Goal: Task Accomplishment & Management: Use online tool/utility

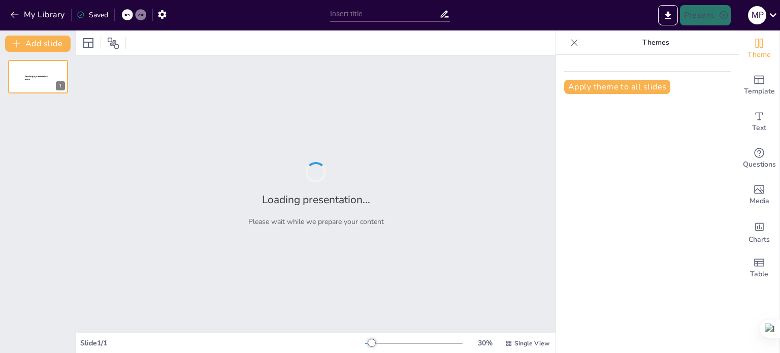
type input "Imported laturicresio.pptx"
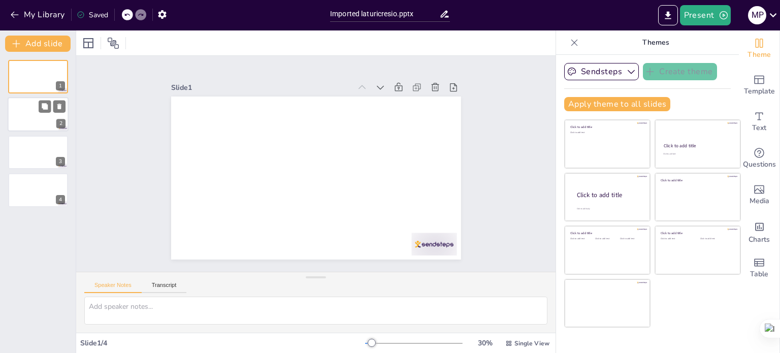
click at [36, 123] on div at bounding box center [38, 115] width 61 height 35
click at [35, 152] on div at bounding box center [38, 152] width 61 height 35
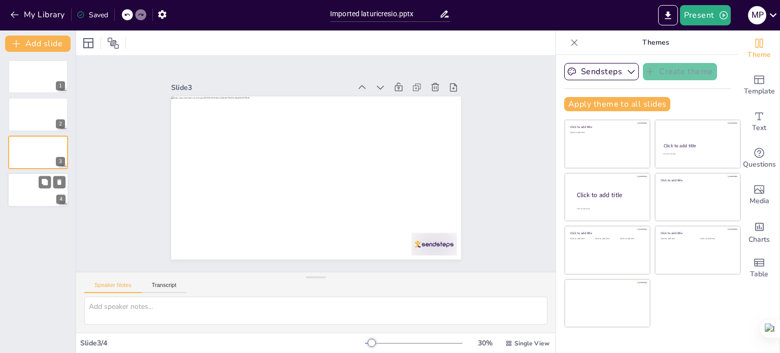
click at [28, 193] on div at bounding box center [38, 190] width 61 height 35
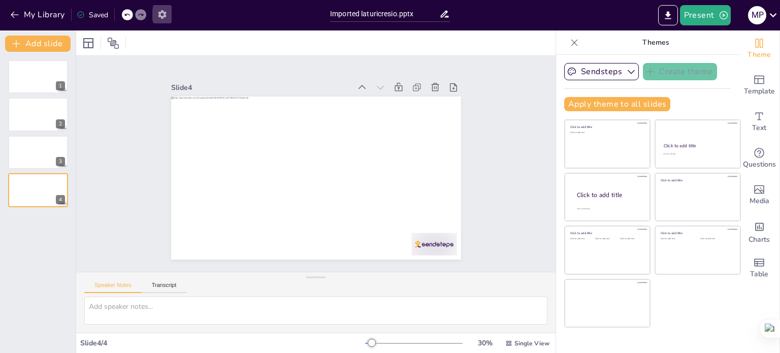
click at [160, 14] on icon "button" at bounding box center [162, 14] width 8 height 9
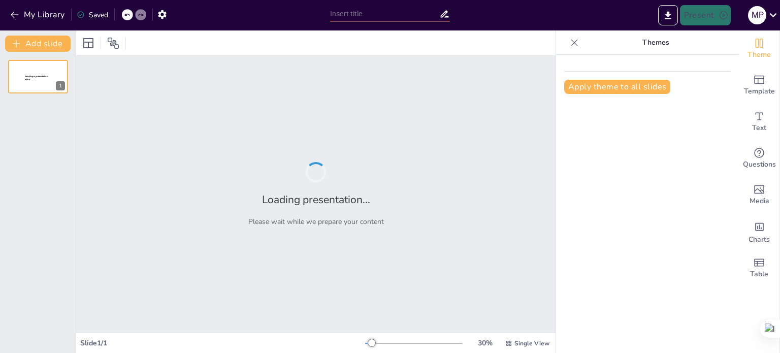
type input "Imported laturicresio.pptx"
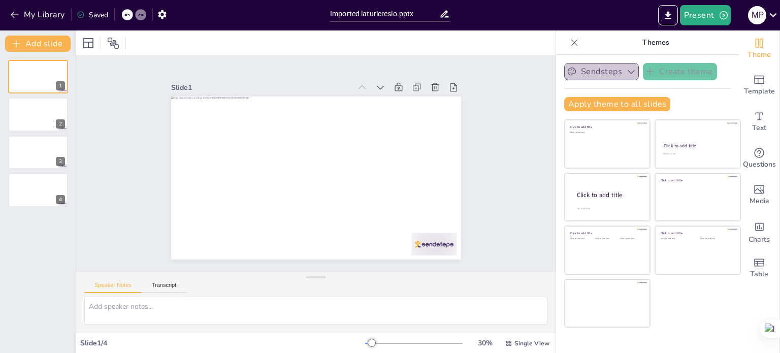
click at [626, 76] on icon "button" at bounding box center [631, 72] width 10 height 10
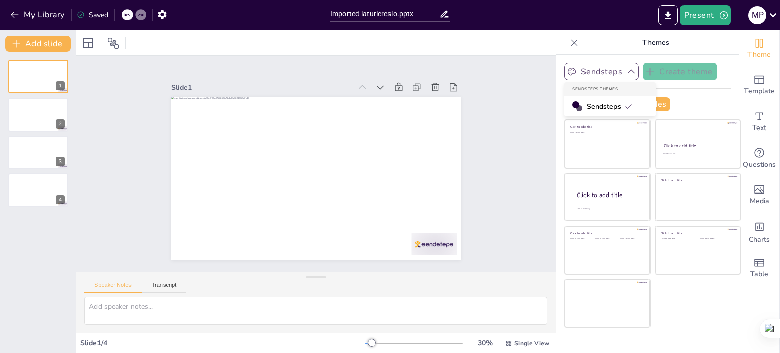
click at [601, 107] on span "Sendsteps" at bounding box center [610, 107] width 46 height 10
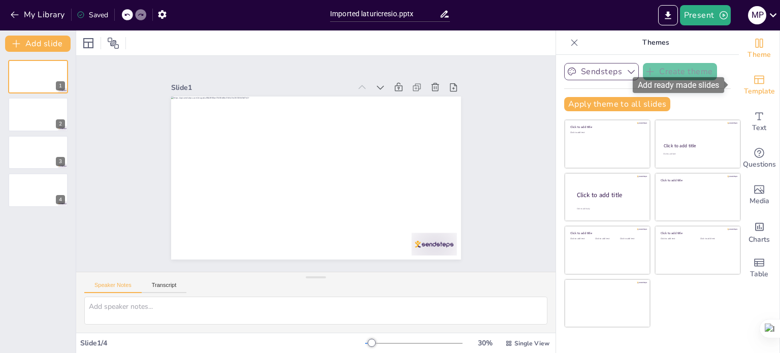
click at [753, 81] on icon "Add ready made slides" at bounding box center [759, 80] width 12 height 12
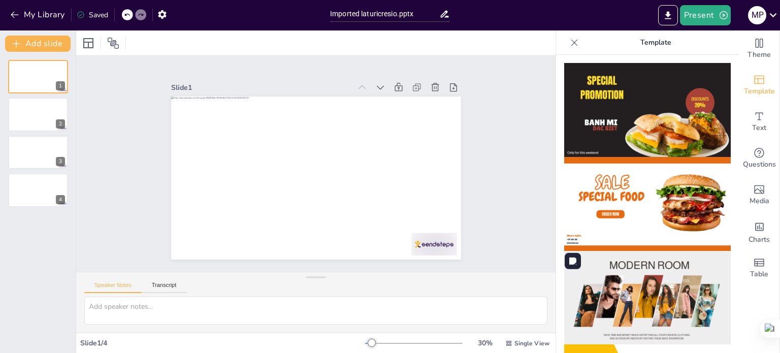
click at [612, 300] on img at bounding box center [647, 298] width 167 height 94
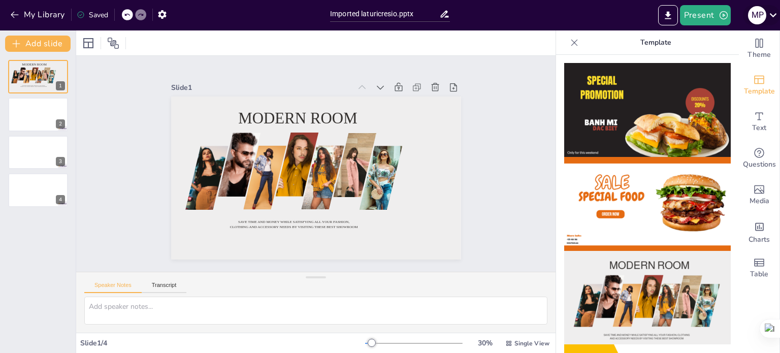
click at [776, 15] on icon at bounding box center [773, 15] width 7 height 4
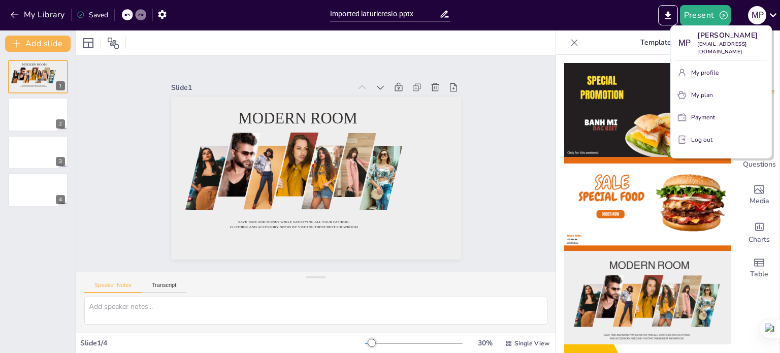
click at [468, 104] on div at bounding box center [390, 176] width 780 height 353
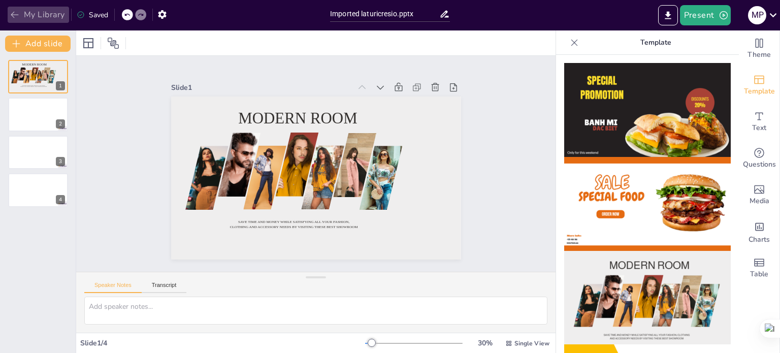
click at [16, 17] on icon "button" at bounding box center [15, 15] width 10 height 10
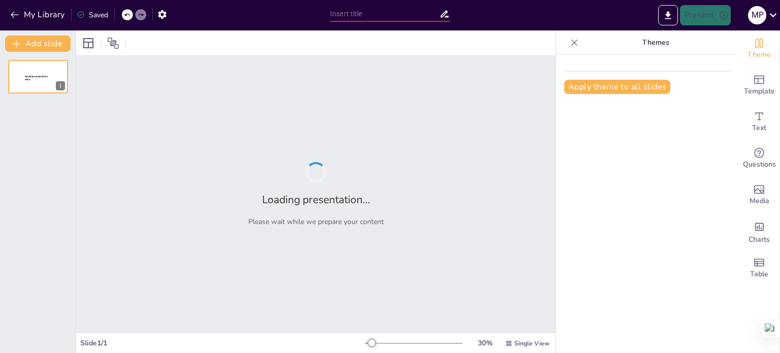
type input "Maquila Eficiente en Formatos Líquidos y Cremas: La Propuesta de Laboratorios L…"
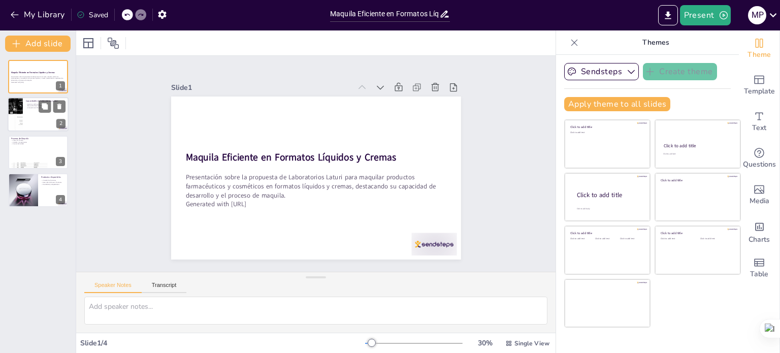
click at [22, 111] on div at bounding box center [15, 115] width 26 height 35
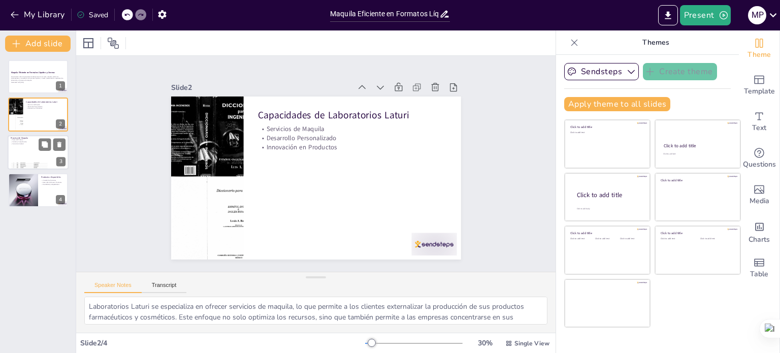
click at [35, 152] on div at bounding box center [38, 152] width 61 height 35
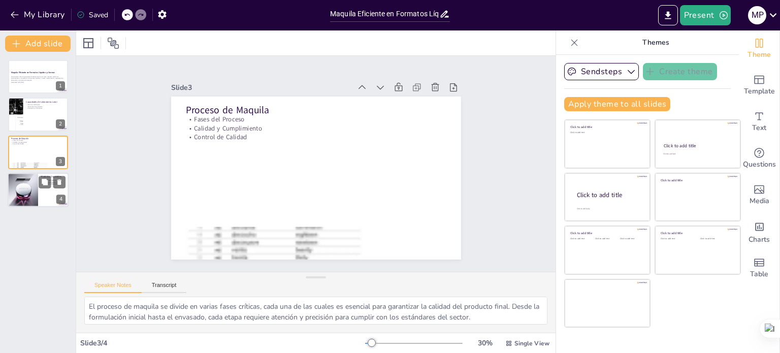
click at [33, 188] on div at bounding box center [23, 190] width 30 height 41
type textarea "Laboratorios Laturi ofrece una amplia gama de productos para maquila, lo que pe…"
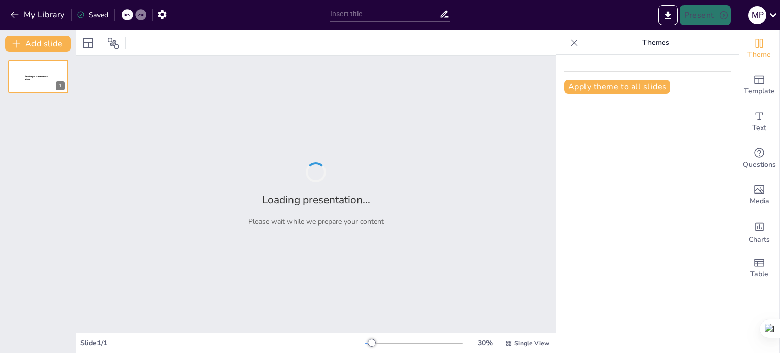
type input "Maquila Eficiente en Formatos Líquidos y Cremas: La Propuesta de Laboratorios L…"
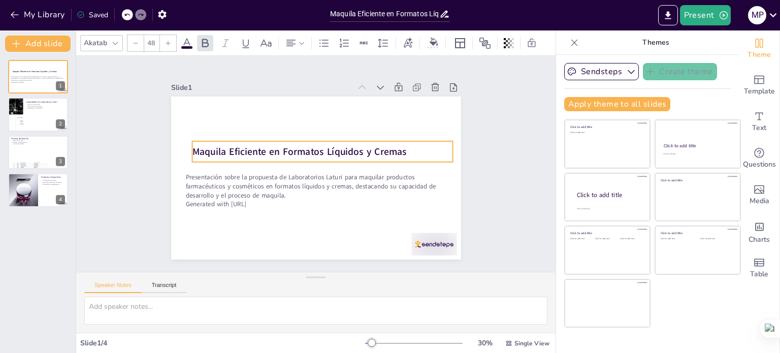
drag, startPoint x: 394, startPoint y: 155, endPoint x: 401, endPoint y: 150, distance: 9.0
click at [401, 150] on p "Maquila Eficiente en Formatos Líquidos y Cremas" at bounding box center [322, 152] width 261 height 14
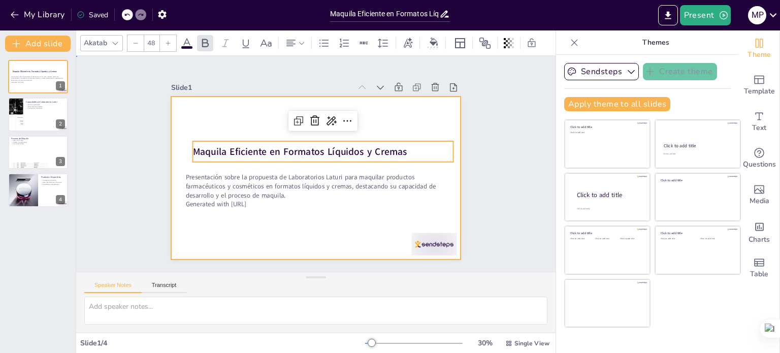
click at [268, 222] on div at bounding box center [314, 178] width 305 height 193
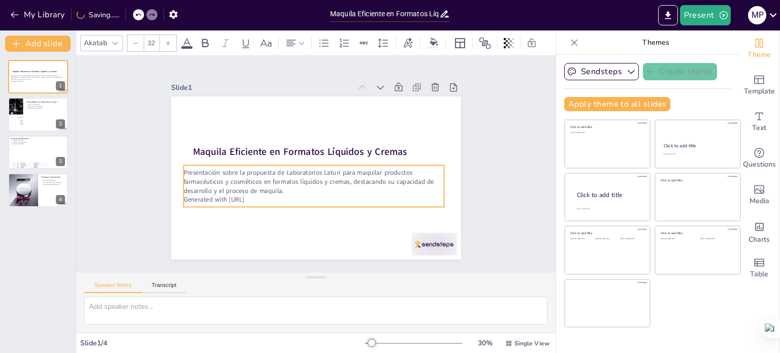
click at [278, 184] on p "Presentación sobre la propuesta de Laboratorios Laturi para maquilar productos …" at bounding box center [313, 181] width 261 height 27
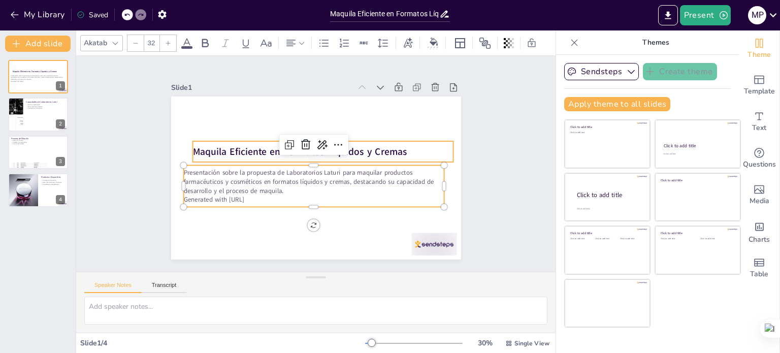
type input "48"
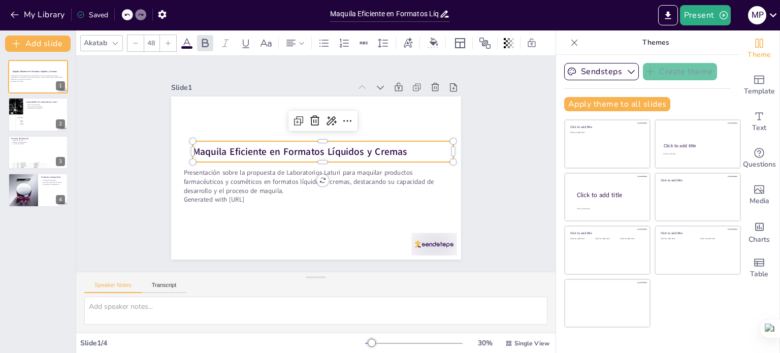
click at [248, 148] on strong "Maquila Eficiente en Formatos Líquidos y Cremas" at bounding box center [300, 151] width 214 height 13
click at [397, 147] on strong "Maquila Eficiente en Formatos Líquidos y Cremas" at bounding box center [300, 151] width 214 height 13
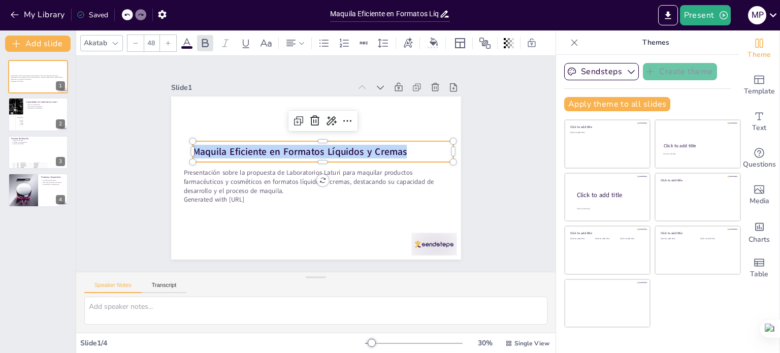
drag, startPoint x: 398, startPoint y: 148, endPoint x: 148, endPoint y: 142, distance: 250.0
click at [148, 142] on div "Slide 1 Presentación sobre la propuesta de Laboratorios Laturi para maquilar pr…" at bounding box center [316, 163] width 347 height 191
copy strong "Maquila Eficiente en Formatos Líquidos y Cremas"
